Goal: Check status: Check status

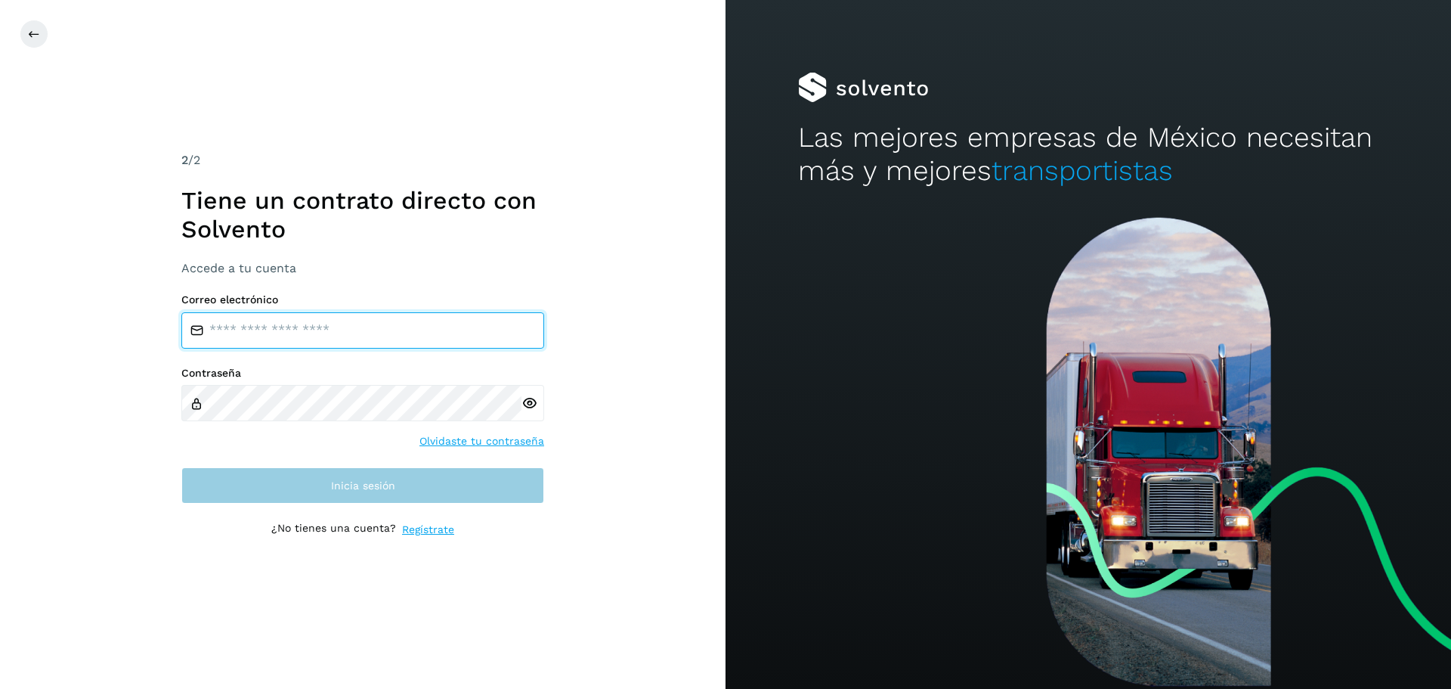
type input "**********"
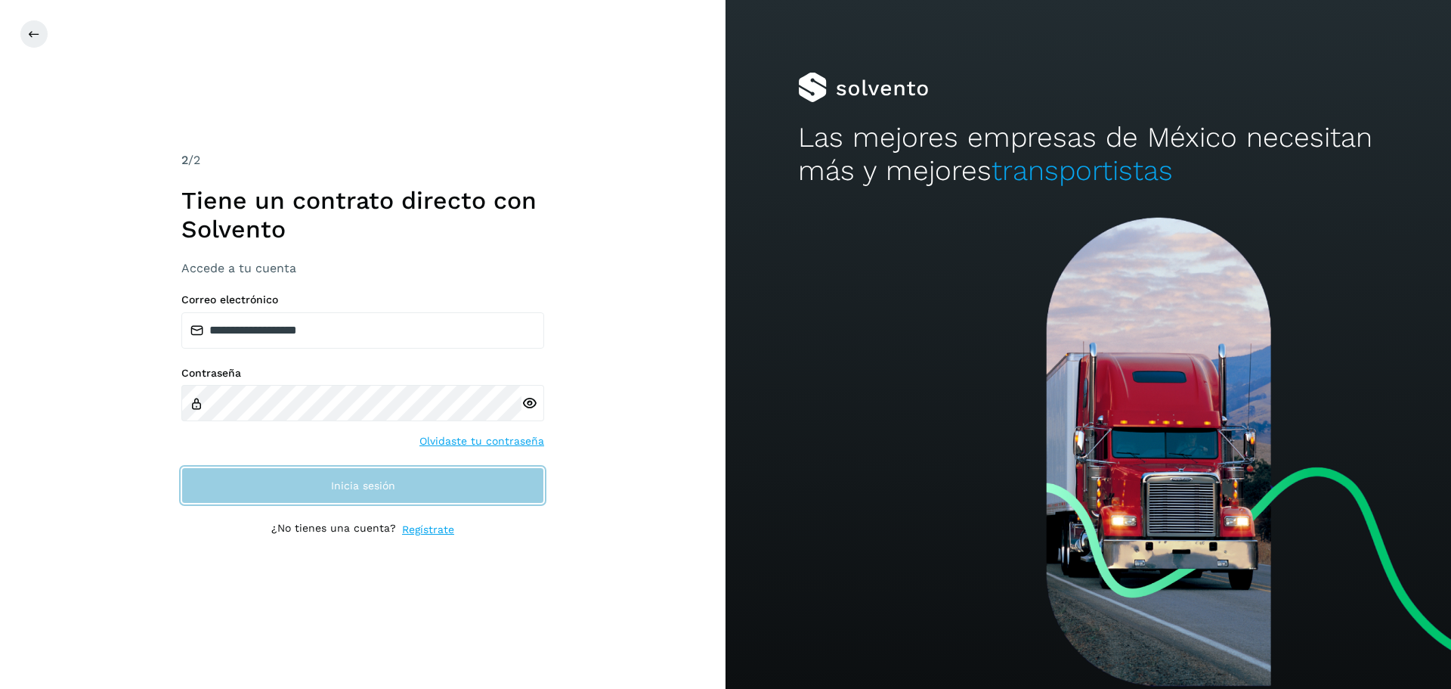
click at [302, 477] on button "Inicia sesión" at bounding box center [362, 485] width 363 height 36
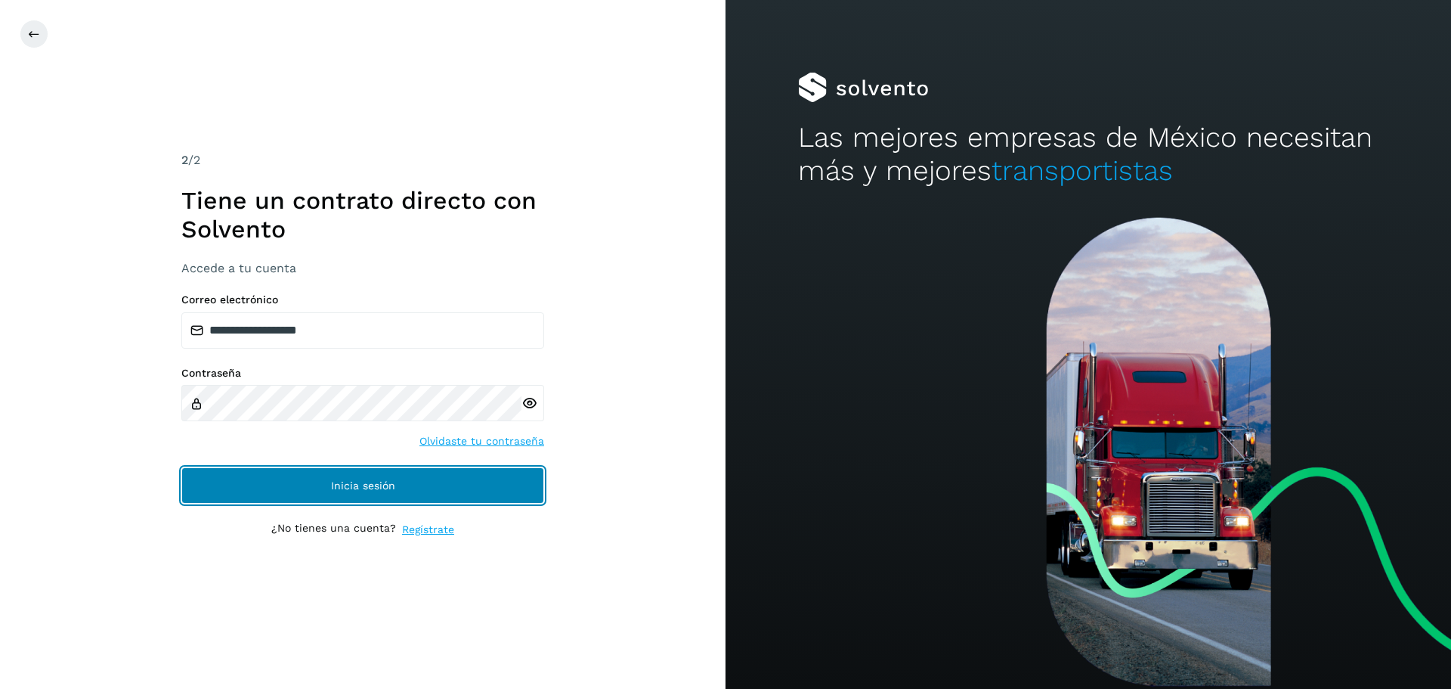
click at [359, 477] on button "Inicia sesión" at bounding box center [362, 485] width 363 height 36
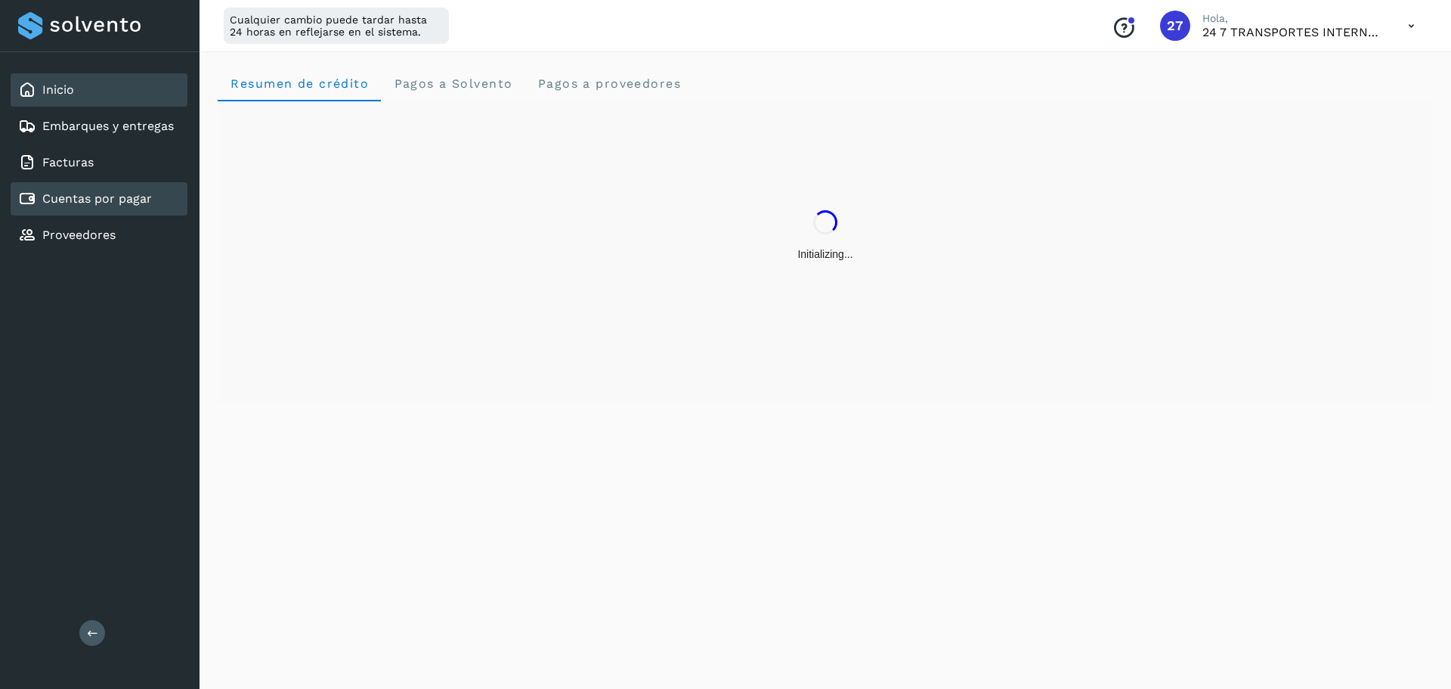
click at [124, 201] on link "Cuentas por pagar" at bounding box center [97, 198] width 110 height 14
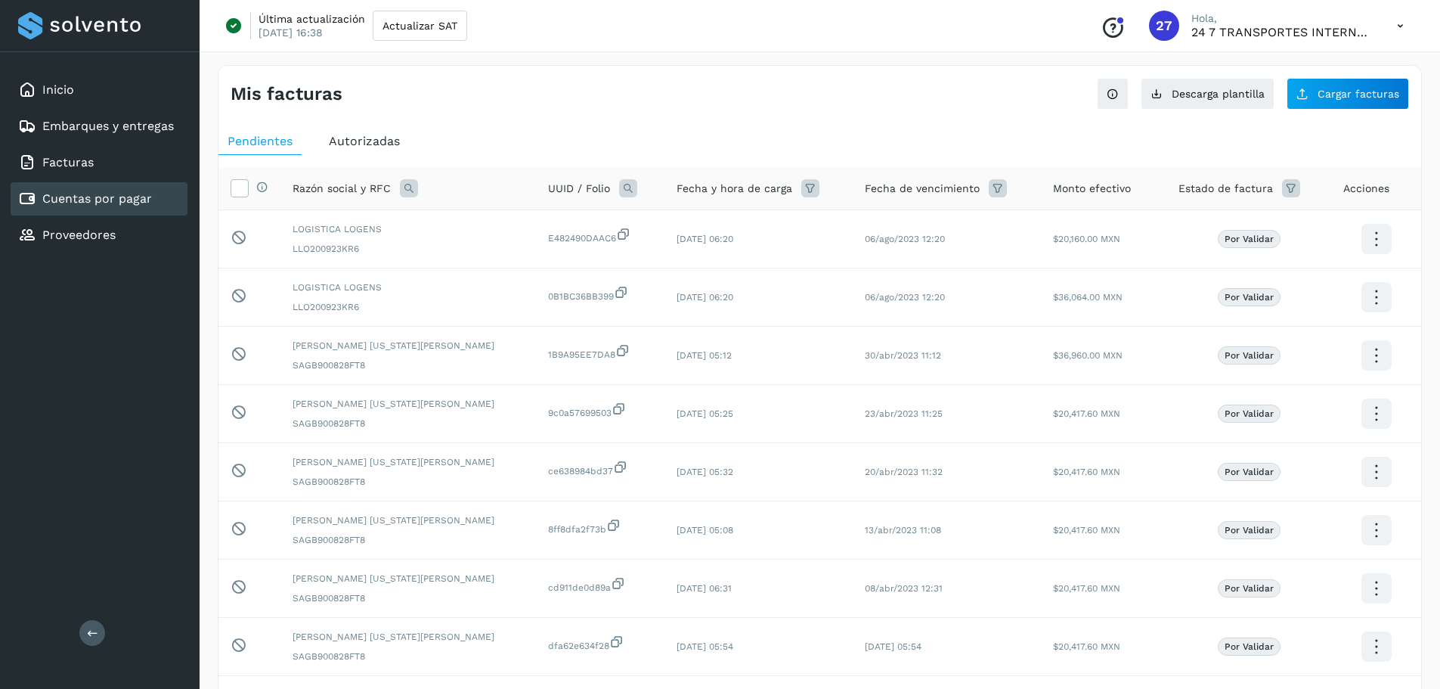
click at [107, 190] on div "Cuentas por pagar" at bounding box center [85, 199] width 134 height 18
click at [99, 155] on div "Facturas" at bounding box center [99, 162] width 177 height 33
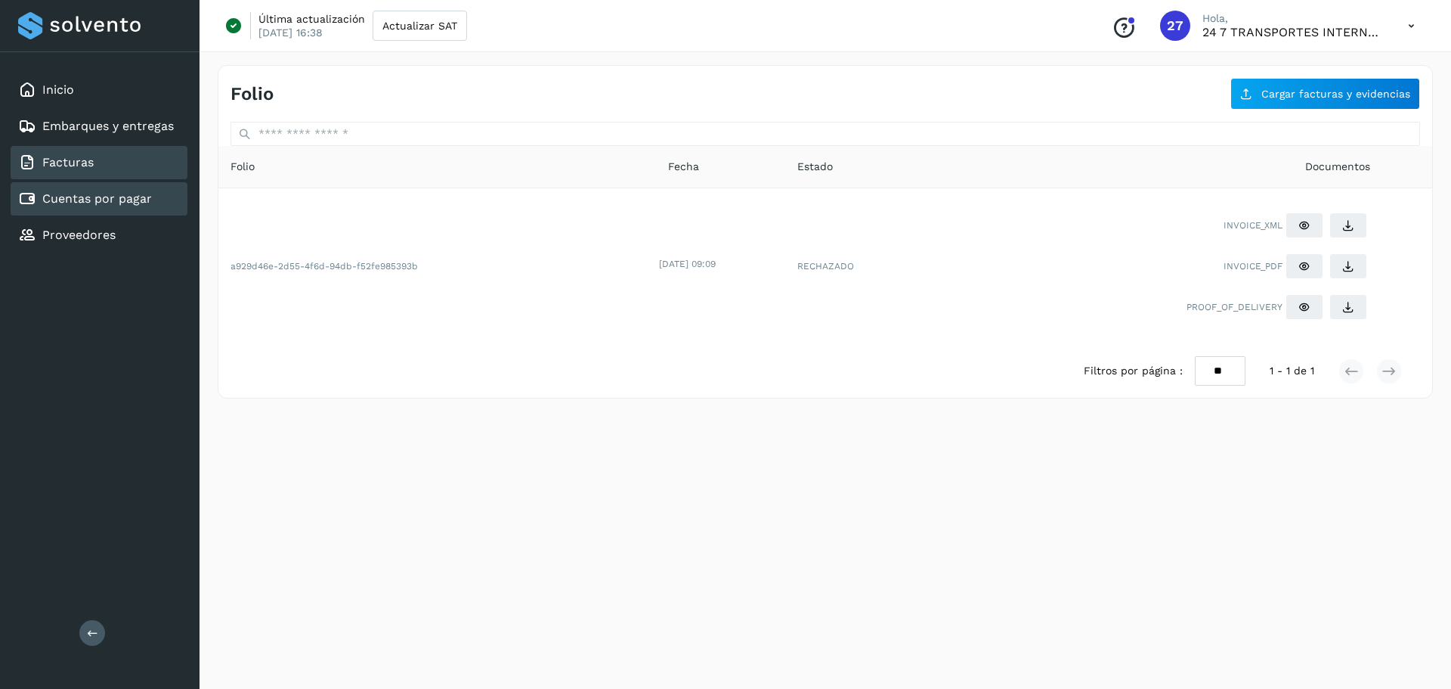
click at [101, 197] on link "Cuentas por pagar" at bounding box center [97, 198] width 110 height 14
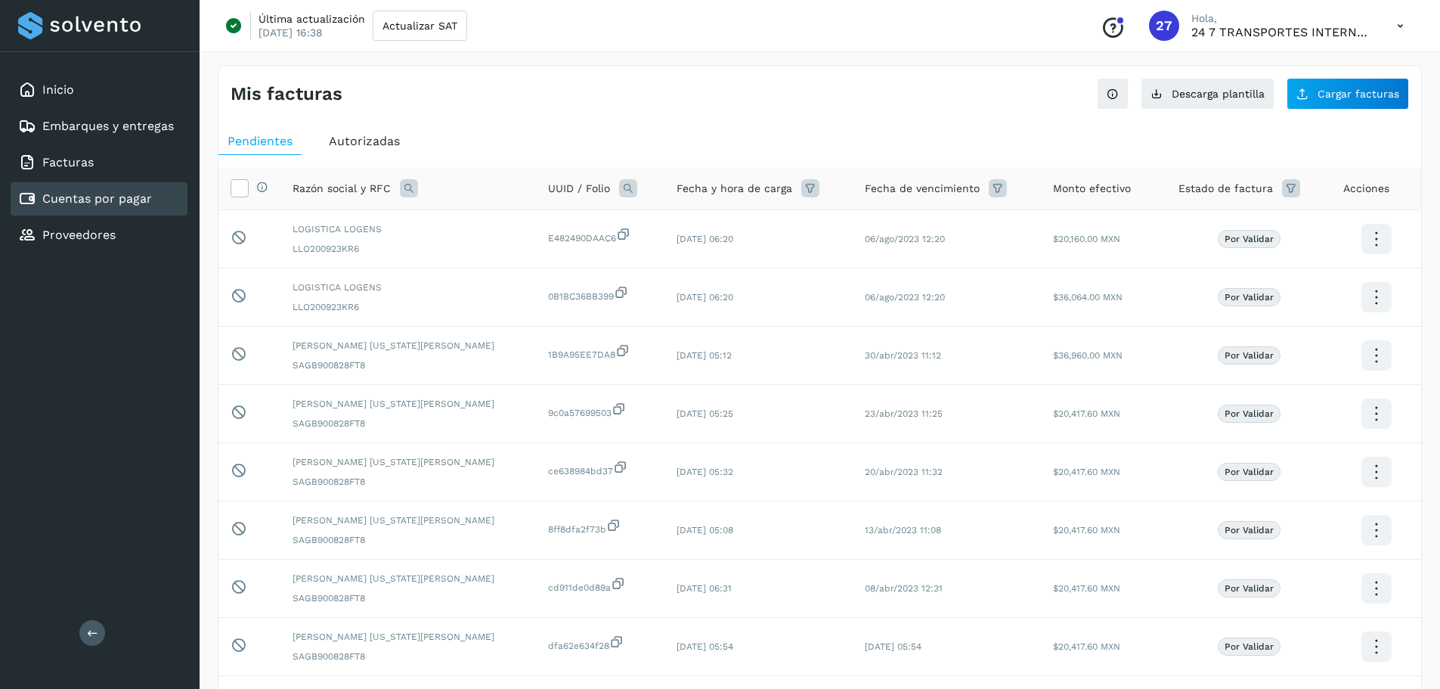
click at [360, 143] on span "Autorizadas" at bounding box center [364, 141] width 71 height 14
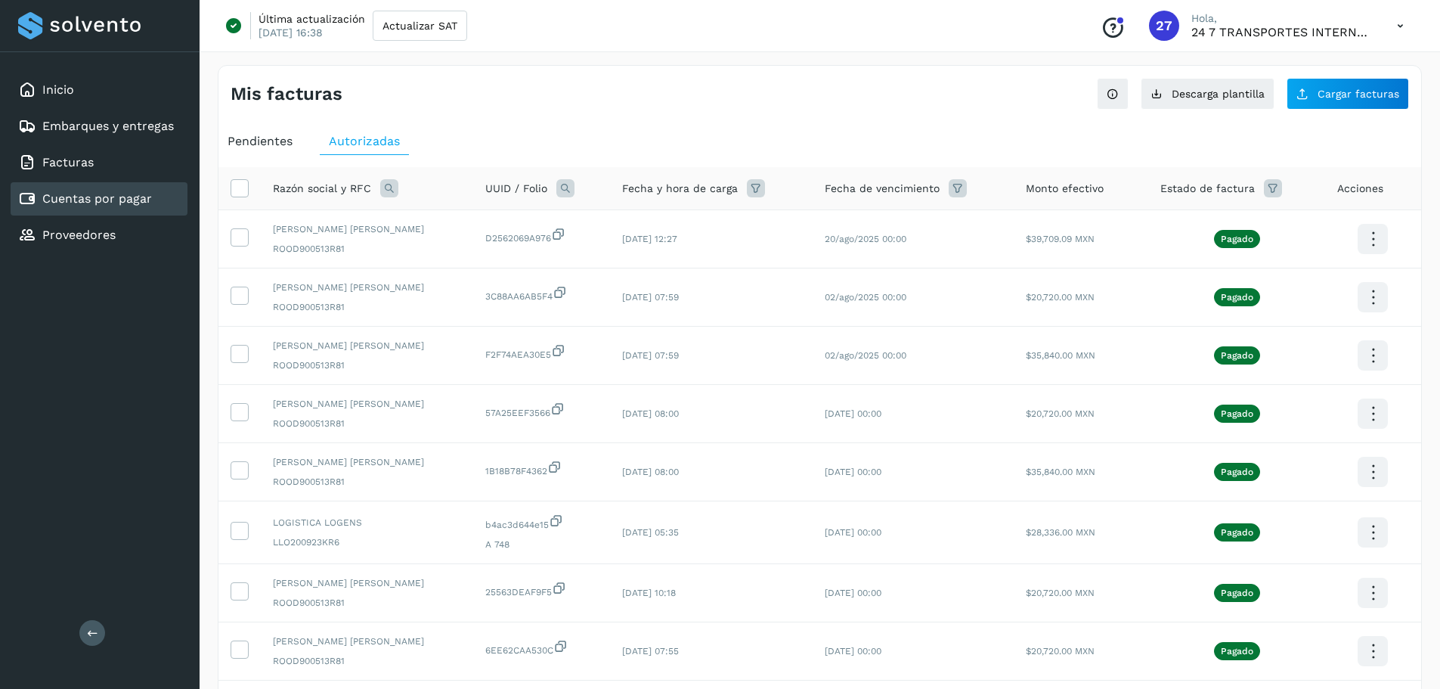
click at [273, 153] on div "Pendientes" at bounding box center [259, 141] width 83 height 27
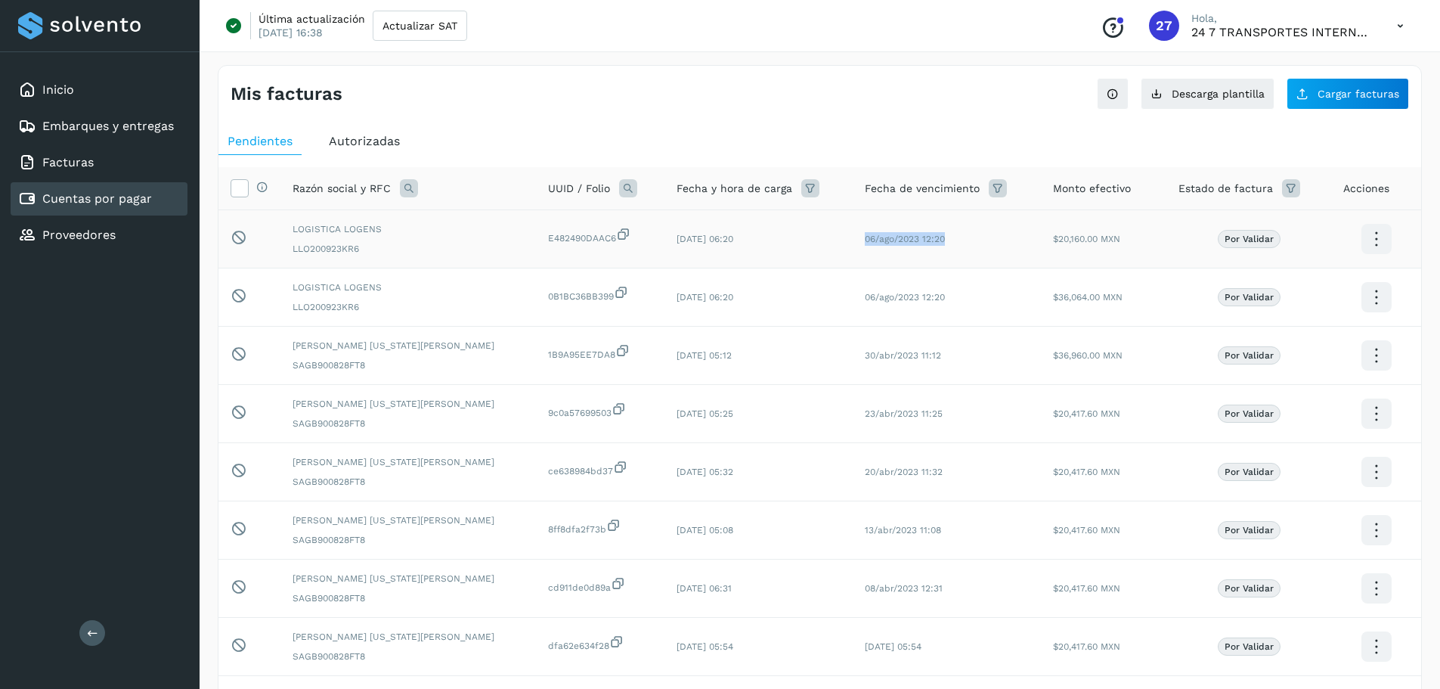
drag, startPoint x: 927, startPoint y: 237, endPoint x: 837, endPoint y: 234, distance: 90.0
click at [853, 234] on td "06/ago/2023 12:20" at bounding box center [947, 239] width 188 height 58
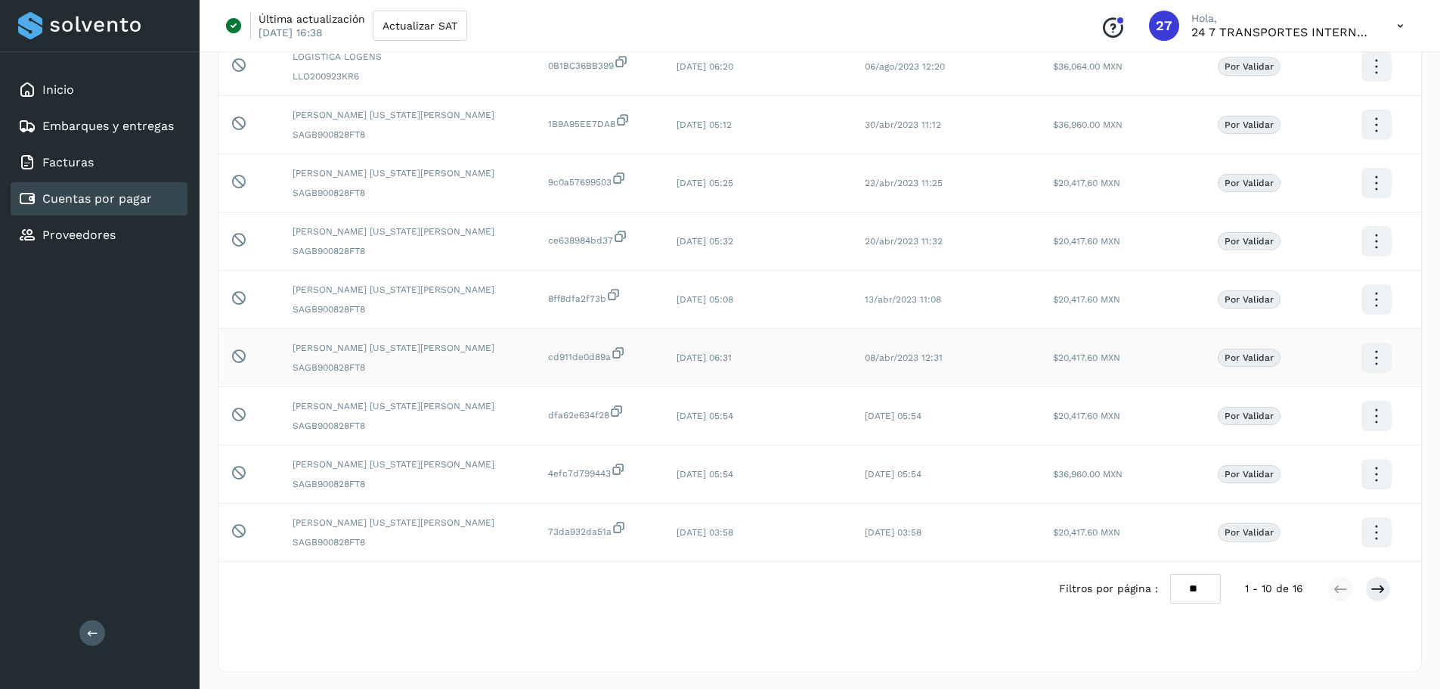
scroll to position [232, 0]
click at [83, 102] on div "Inicio" at bounding box center [99, 89] width 177 height 33
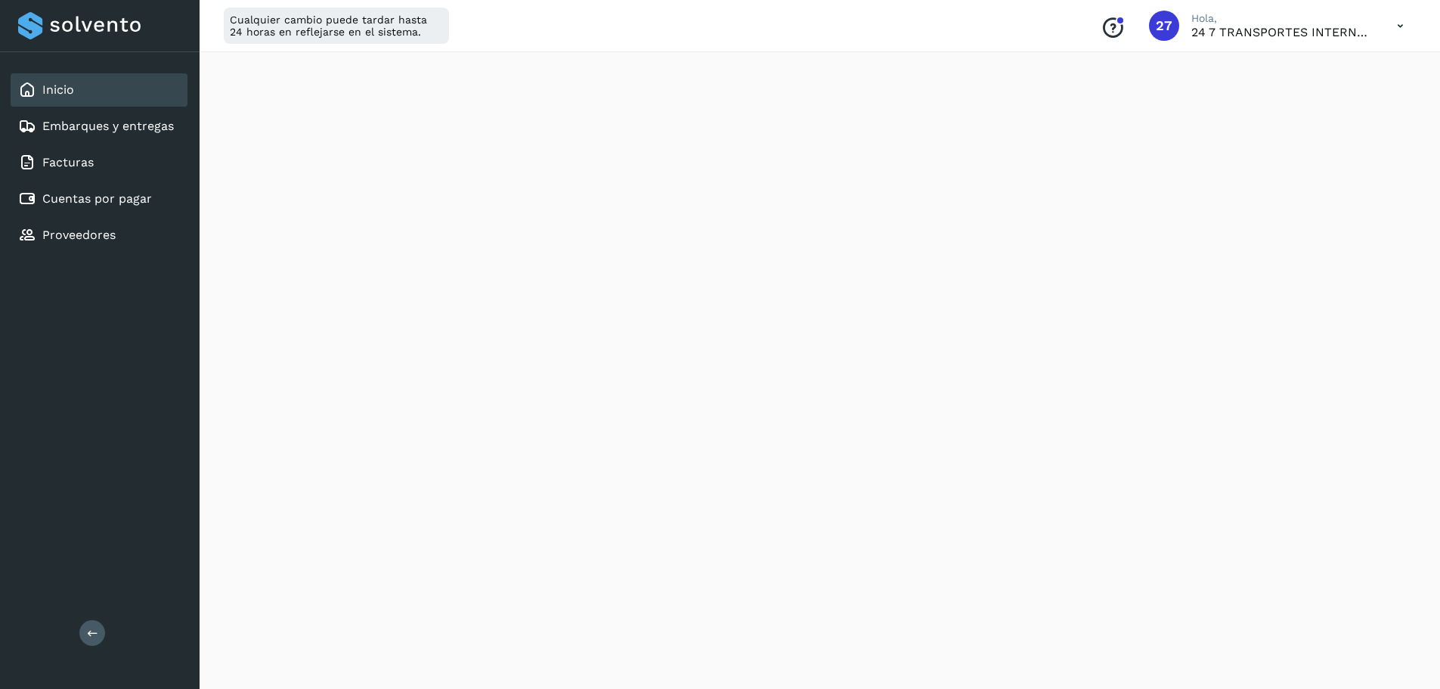
scroll to position [756, 0]
